Goal: Task Accomplishment & Management: Manage account settings

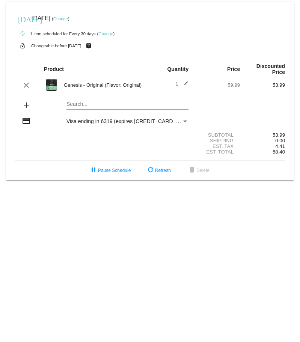
click at [68, 18] on link "Change" at bounding box center [60, 19] width 15 height 5
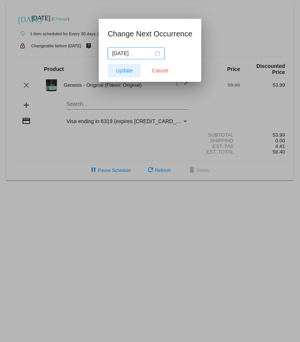
click at [122, 69] on span "Update" at bounding box center [124, 71] width 17 height 6
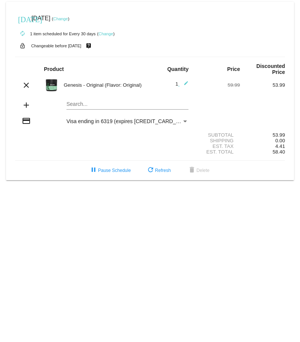
click at [68, 20] on link "Change" at bounding box center [60, 19] width 15 height 5
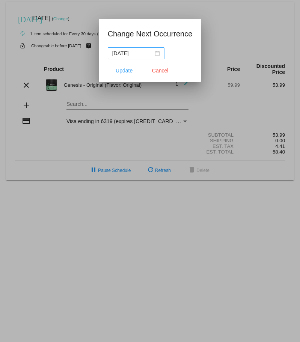
click at [155, 54] on div "[DATE]" at bounding box center [136, 53] width 48 height 8
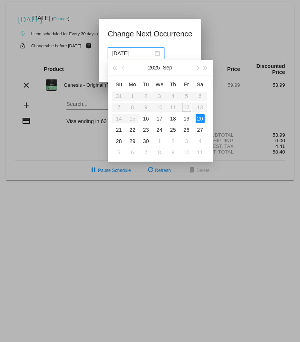
click at [139, 51] on input "[DATE]" at bounding box center [132, 53] width 41 height 8
click at [198, 67] on span "button" at bounding box center [197, 68] width 4 height 4
click at [159, 139] on div "31" at bounding box center [159, 141] width 9 height 9
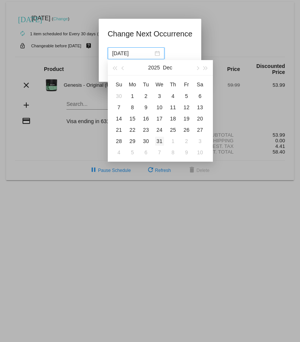
type input "[DATE]"
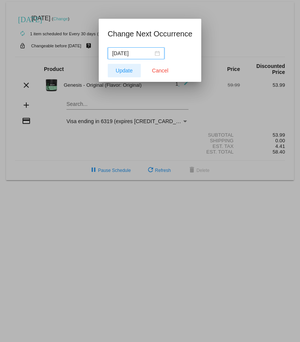
click at [128, 72] on span "Update" at bounding box center [124, 71] width 17 height 6
